Goal: Task Accomplishment & Management: Use online tool/utility

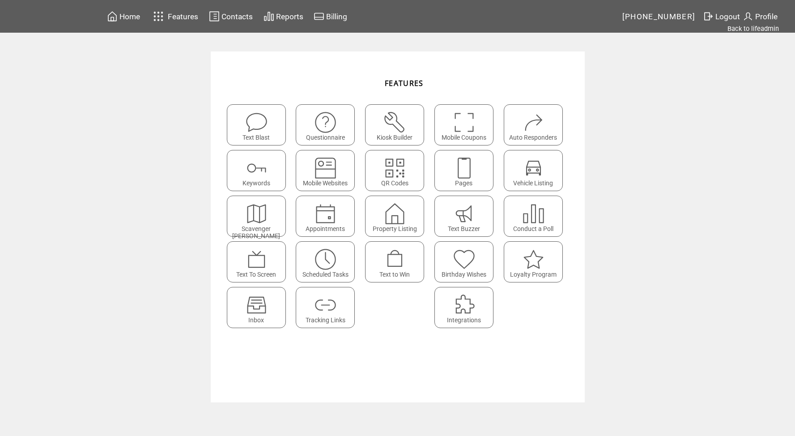
click at [133, 15] on span "Home" at bounding box center [130, 16] width 21 height 9
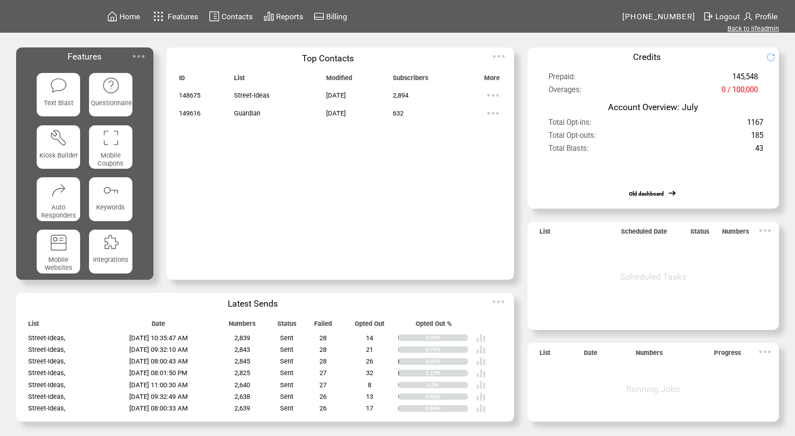
click at [751, 27] on link "Back to lifeadmin" at bounding box center [753, 29] width 51 height 8
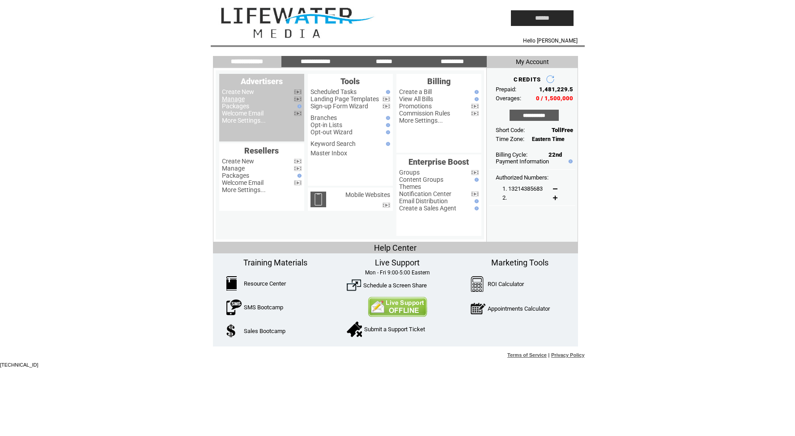
click at [237, 97] on link "Manage" at bounding box center [233, 98] width 23 height 7
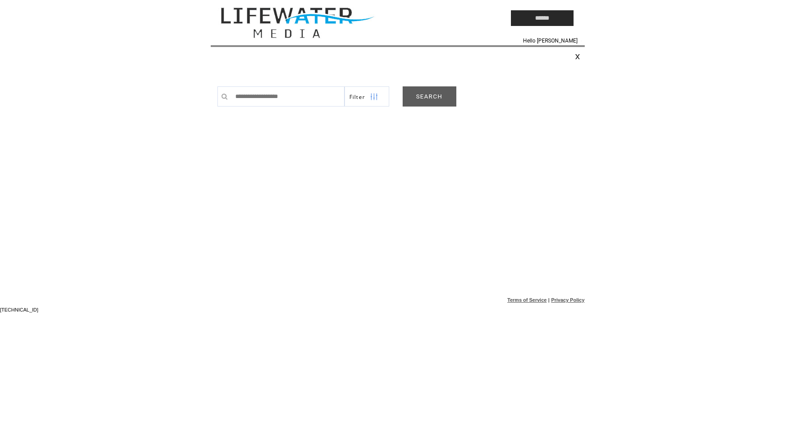
click at [436, 104] on link "SEARCH" at bounding box center [430, 96] width 54 height 20
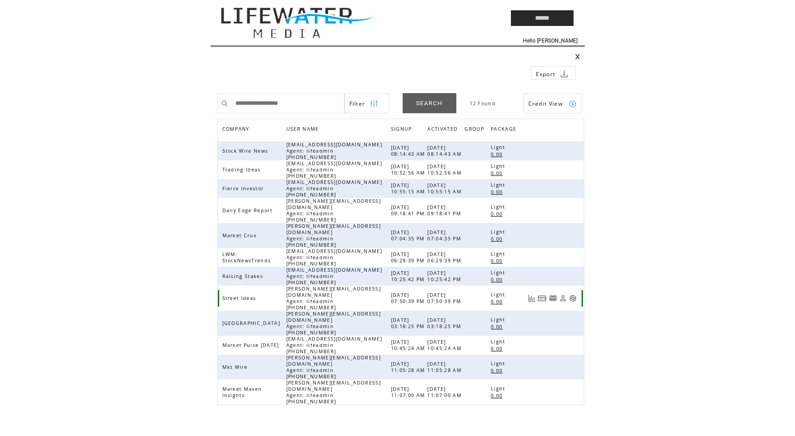
click at [572, 295] on link at bounding box center [573, 299] width 8 height 8
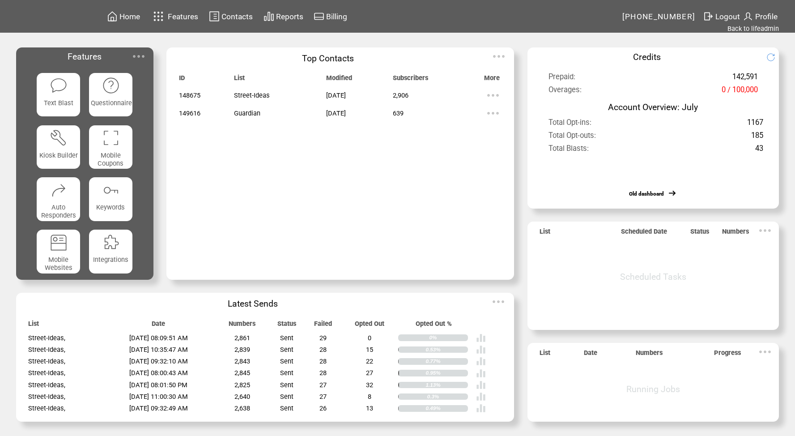
click at [222, 13] on span "Contacts" at bounding box center [237, 16] width 31 height 9
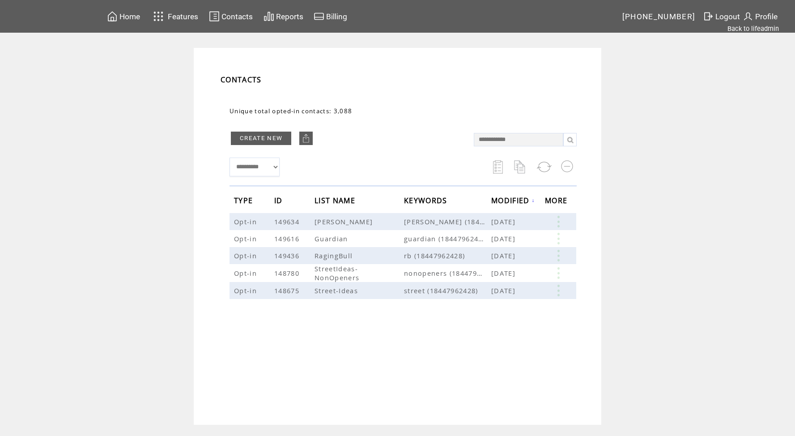
click at [284, 19] on span "Reports" at bounding box center [289, 16] width 27 height 9
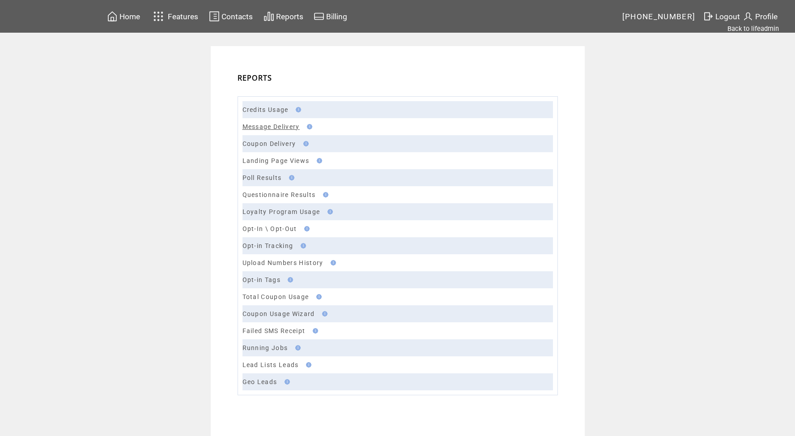
click at [261, 128] on link "Message Delivery" at bounding box center [271, 126] width 57 height 7
